Goal: Task Accomplishment & Management: Manage account settings

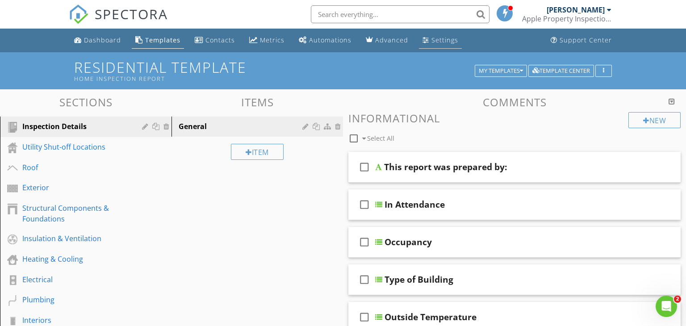
click at [434, 37] on div "Settings" at bounding box center [444, 40] width 27 height 8
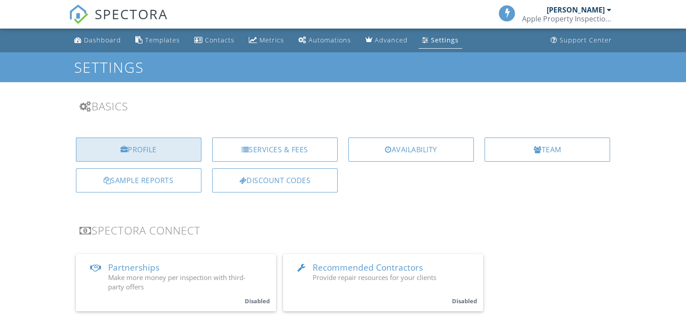
click at [175, 143] on div "Profile" at bounding box center [138, 150] width 125 height 24
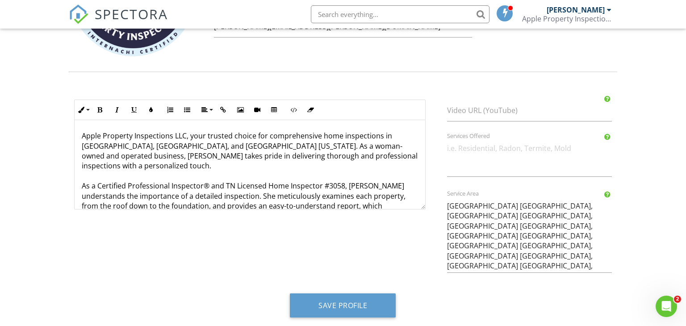
scroll to position [387, 0]
click at [162, 143] on p "Apple Property Inspections LLC, your trusted choice for comprehensive home insp…" at bounding box center [250, 190] width 336 height 120
click at [182, 144] on p "Apple Property Inspections LLC, your trusted choice for comprehensive home insp…" at bounding box center [250, 190] width 336 height 120
click at [413, 155] on p "Apple Property Inspections LLC, your trusted choice for comprehensive home insp…" at bounding box center [250, 190] width 336 height 120
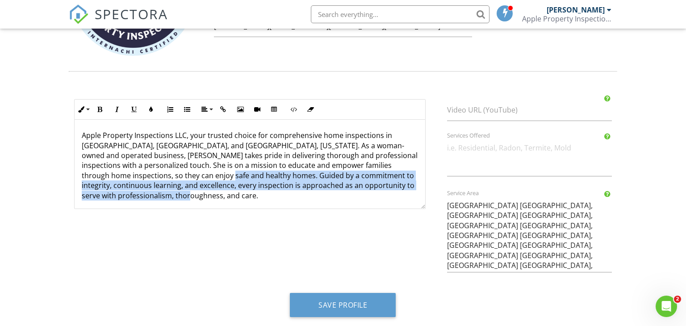
drag, startPoint x: 165, startPoint y: 175, endPoint x: 165, endPoint y: 193, distance: 17.9
click at [165, 193] on p "Apple Property Inspections LLC, your trusted choice for comprehensive home insp…" at bounding box center [250, 205] width 336 height 150
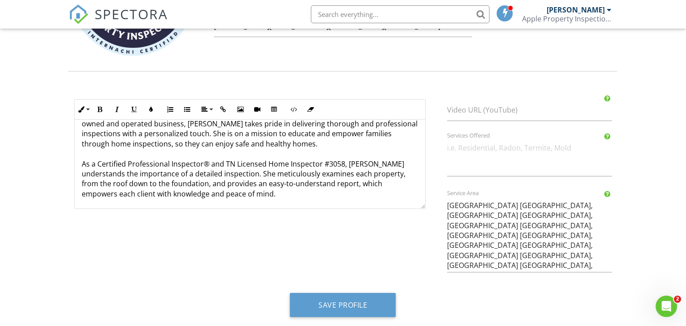
scroll to position [34, 0]
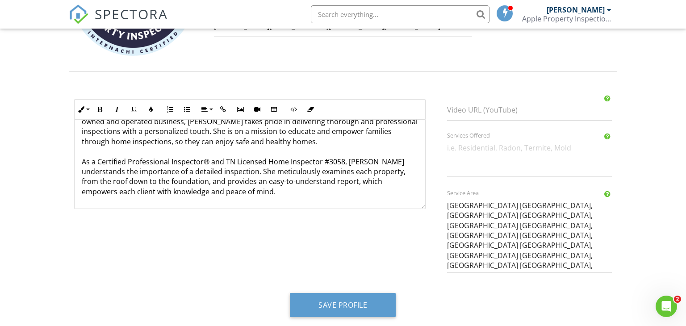
click at [208, 192] on p "Apple Property Inspections LLC, your trusted choice for comprehensive home insp…" at bounding box center [250, 161] width 336 height 130
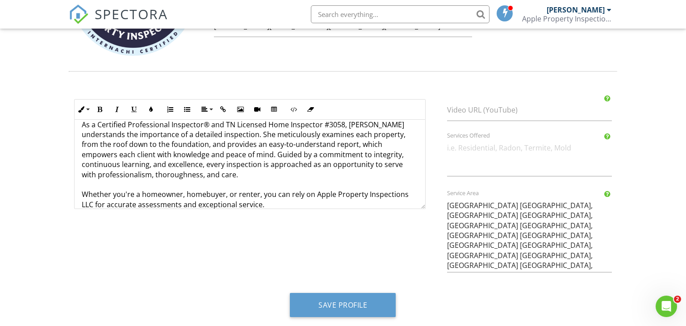
scroll to position [71, 0]
click at [196, 155] on p "Apple Property Inspections LLC, your trusted choice for comprehensive home insp…" at bounding box center [250, 135] width 336 height 150
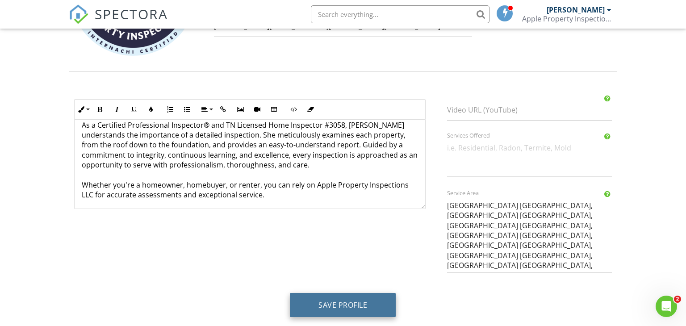
click at [313, 302] on button "Save Profile" at bounding box center [343, 305] width 106 height 24
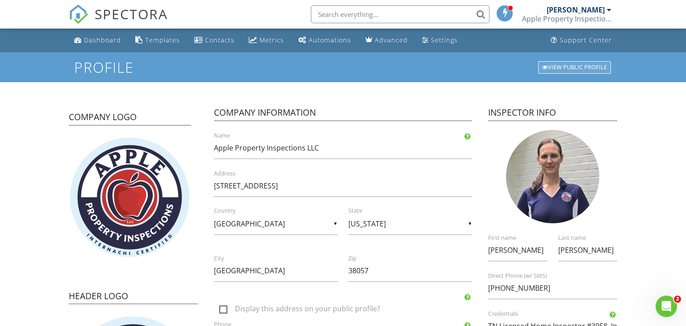
click at [582, 66] on div "View Public Profile" at bounding box center [574, 67] width 73 height 13
